Goal: Obtain resource: Download file/media

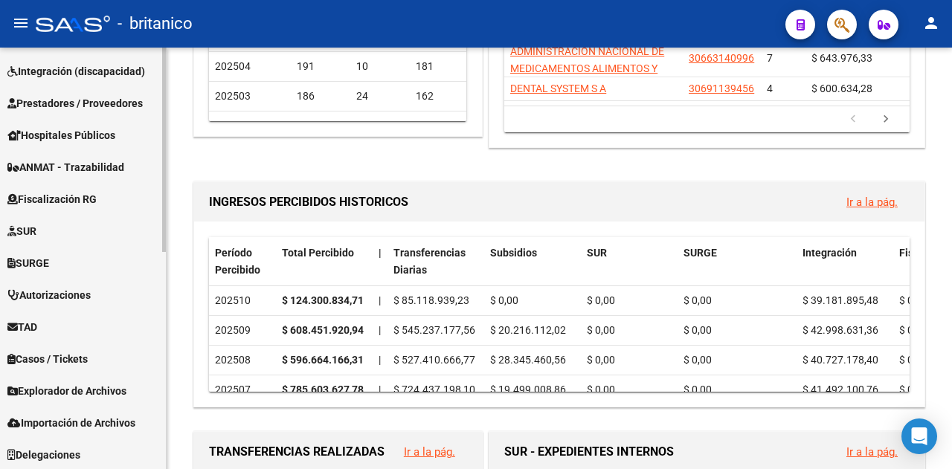
scroll to position [448, 0]
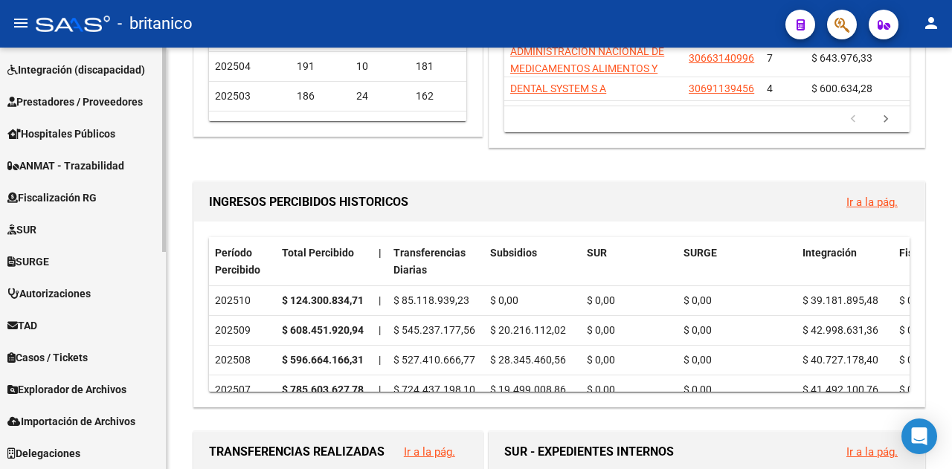
click at [67, 381] on span "Explorador de Archivos" at bounding box center [66, 389] width 119 height 16
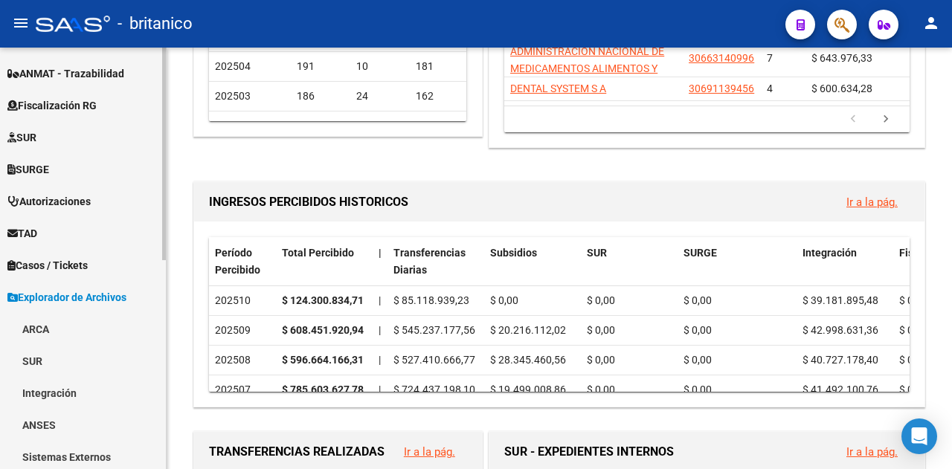
scroll to position [415, 0]
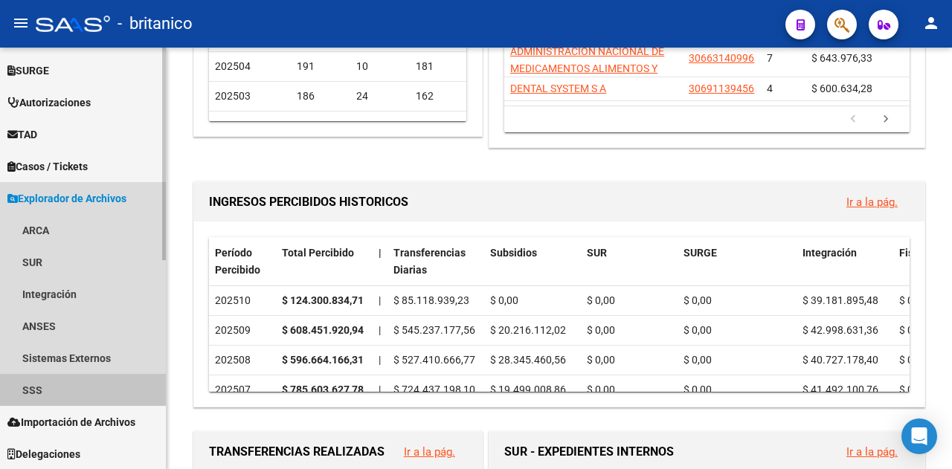
click at [46, 384] on link "SSS" at bounding box center [83, 390] width 166 height 32
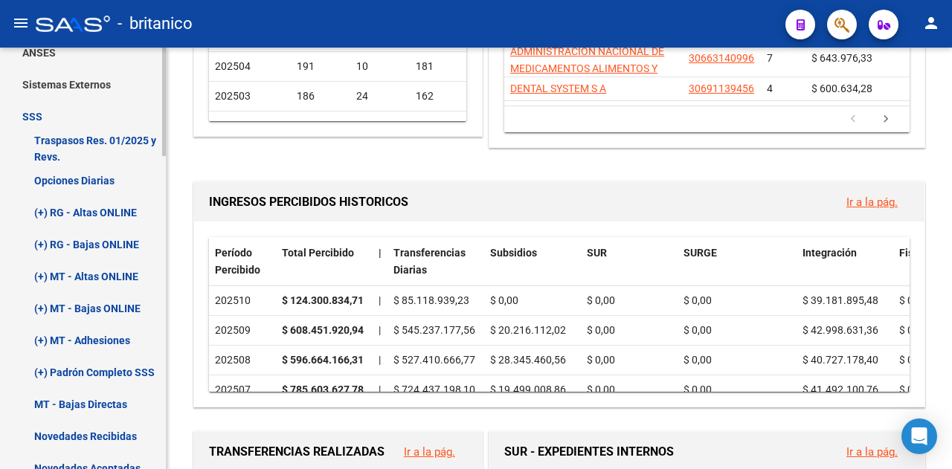
scroll to position [712, 0]
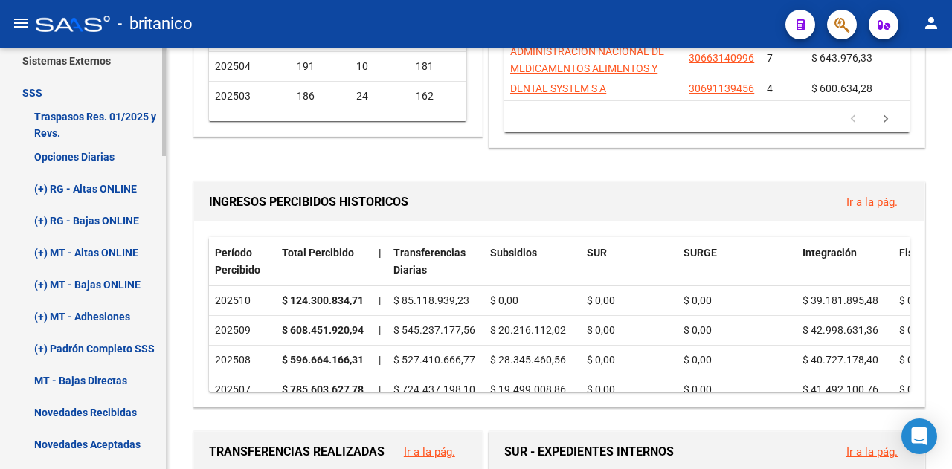
click at [67, 146] on link "Opciones Diarias" at bounding box center [83, 157] width 166 height 32
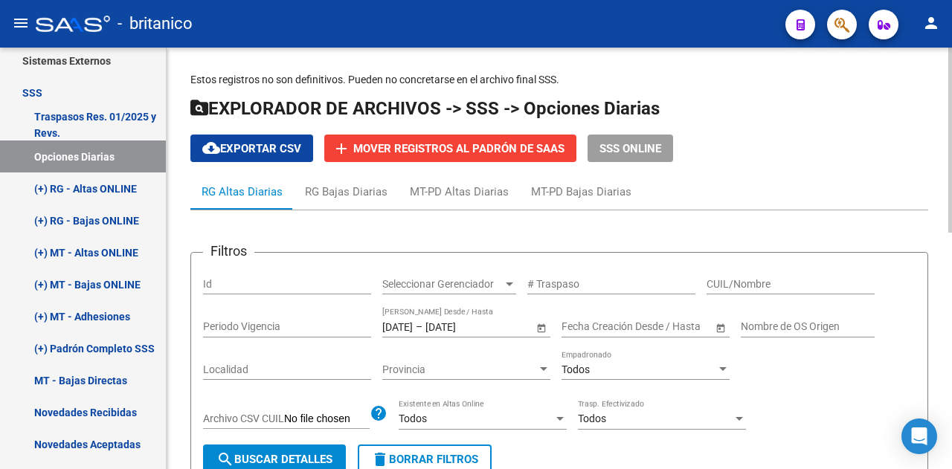
click at [413, 328] on input "[DATE]" at bounding box center [397, 326] width 30 height 13
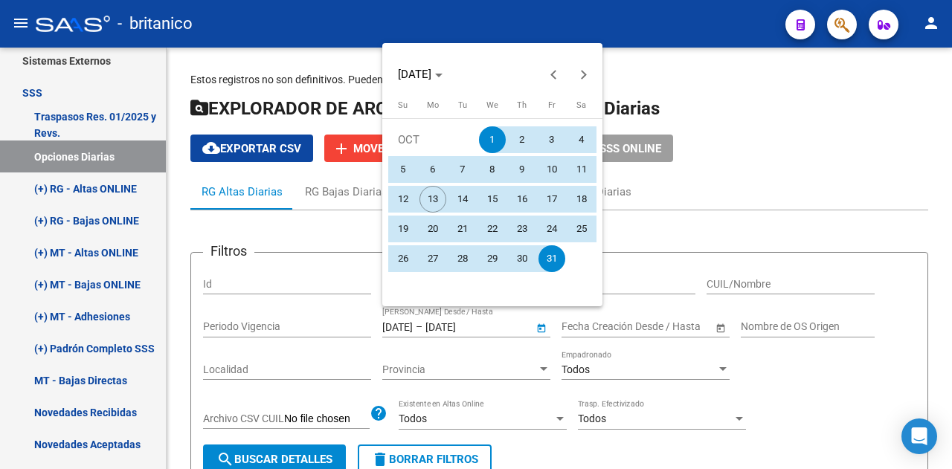
click at [494, 137] on span "1" at bounding box center [492, 139] width 27 height 27
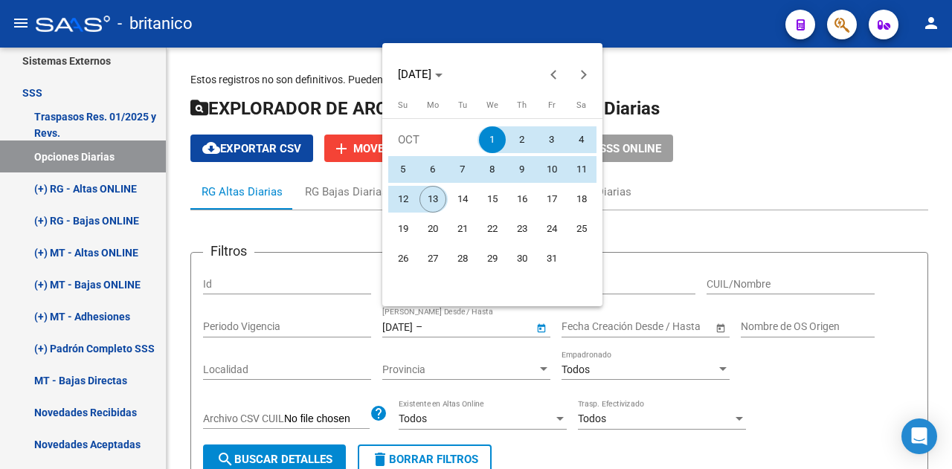
click at [430, 203] on span "13" at bounding box center [432, 199] width 27 height 27
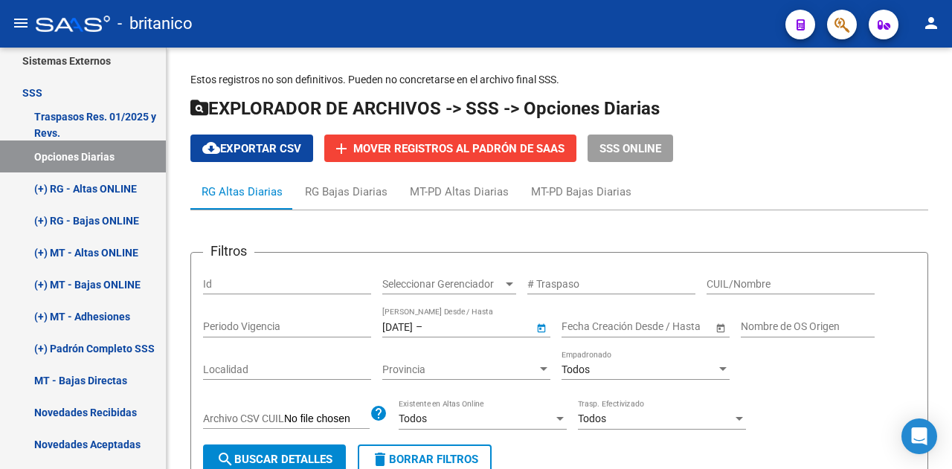
type input "[DATE]"
click at [279, 454] on span "search Buscar Detalles" at bounding box center [274, 459] width 116 height 13
click at [220, 153] on span "cloud_download Exportar CSV" at bounding box center [251, 148] width 99 height 13
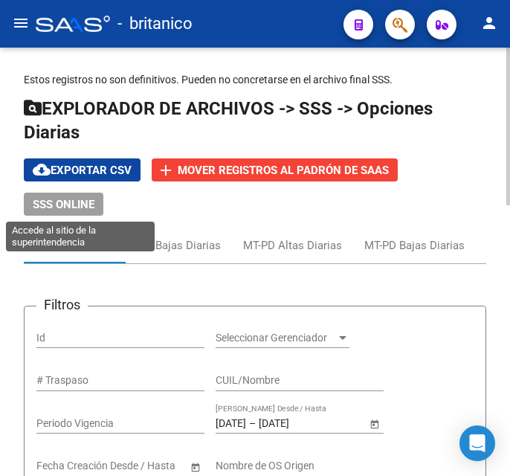
click at [65, 201] on span "SSS ONLINE" at bounding box center [64, 204] width 62 height 13
